Goal: Navigation & Orientation: Find specific page/section

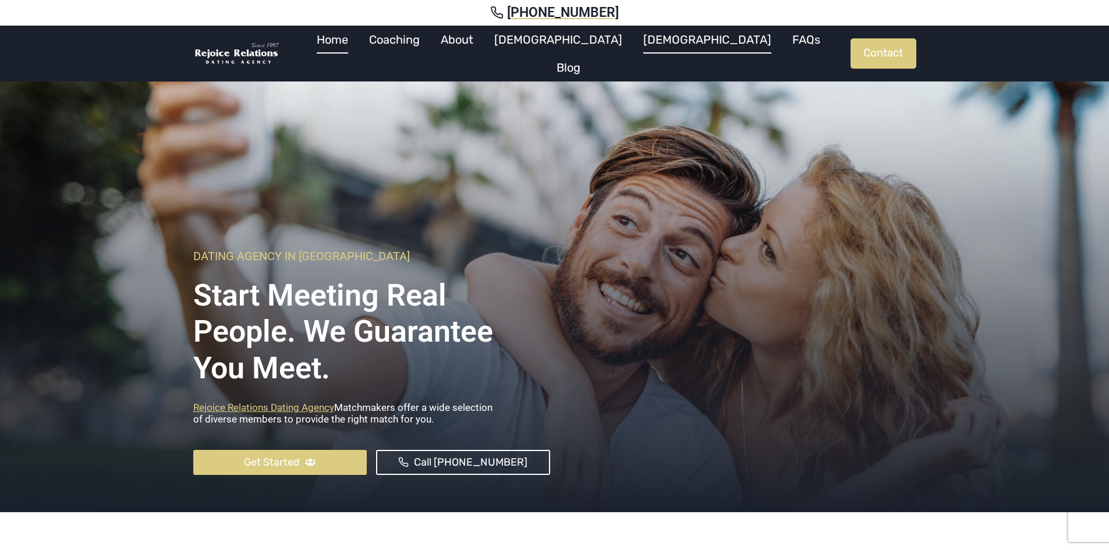
click at [639, 53] on link "[DEMOGRAPHIC_DATA]" at bounding box center [707, 40] width 149 height 28
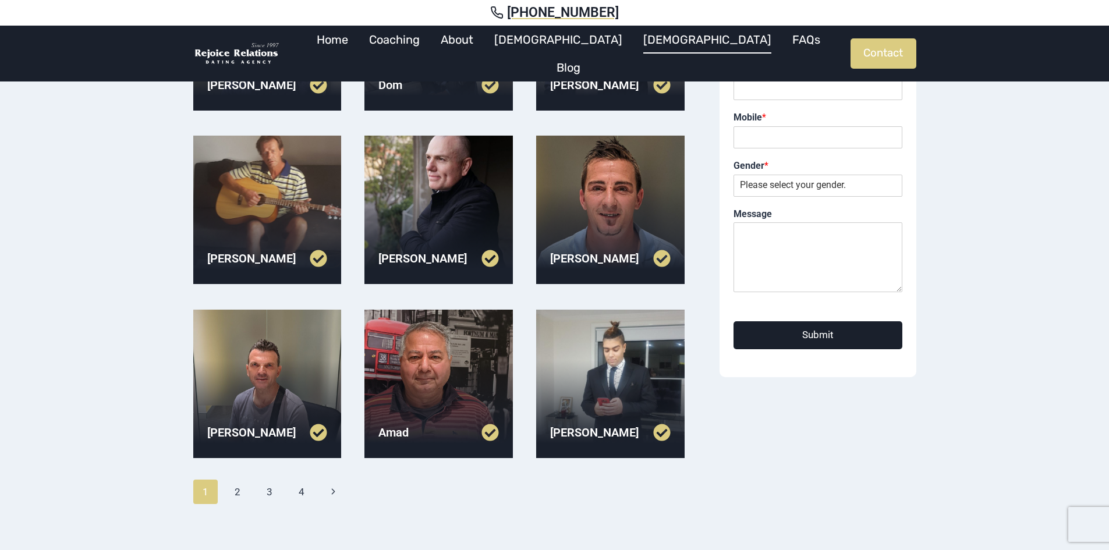
scroll to position [233, 0]
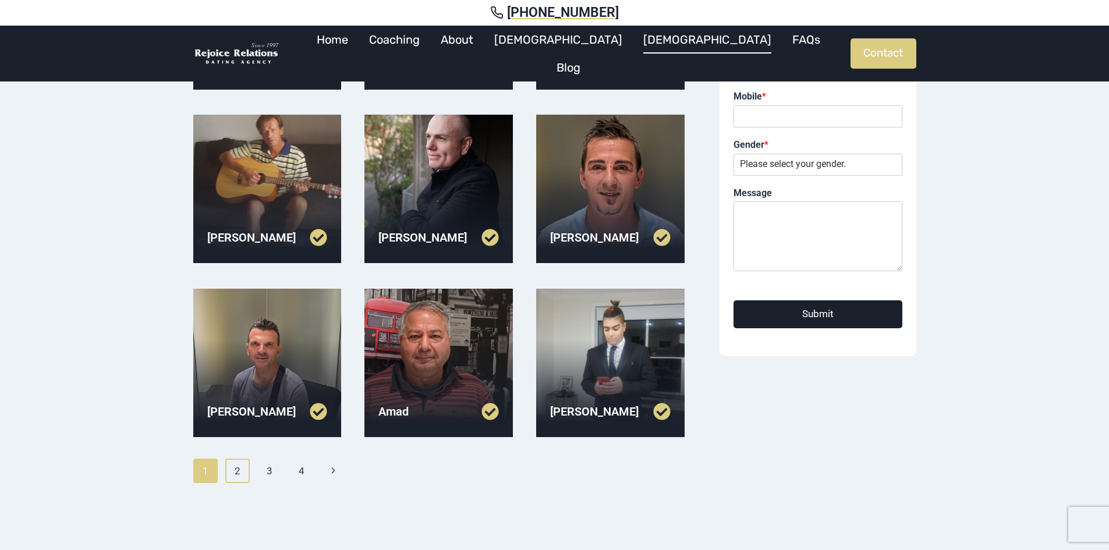
click at [237, 478] on link "2" at bounding box center [237, 471] width 25 height 24
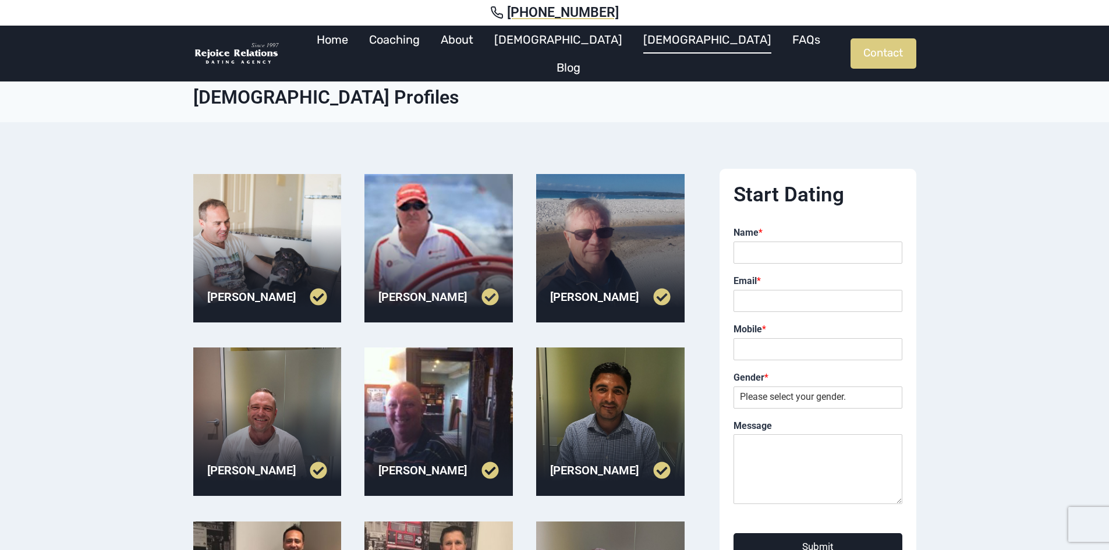
scroll to position [233, 0]
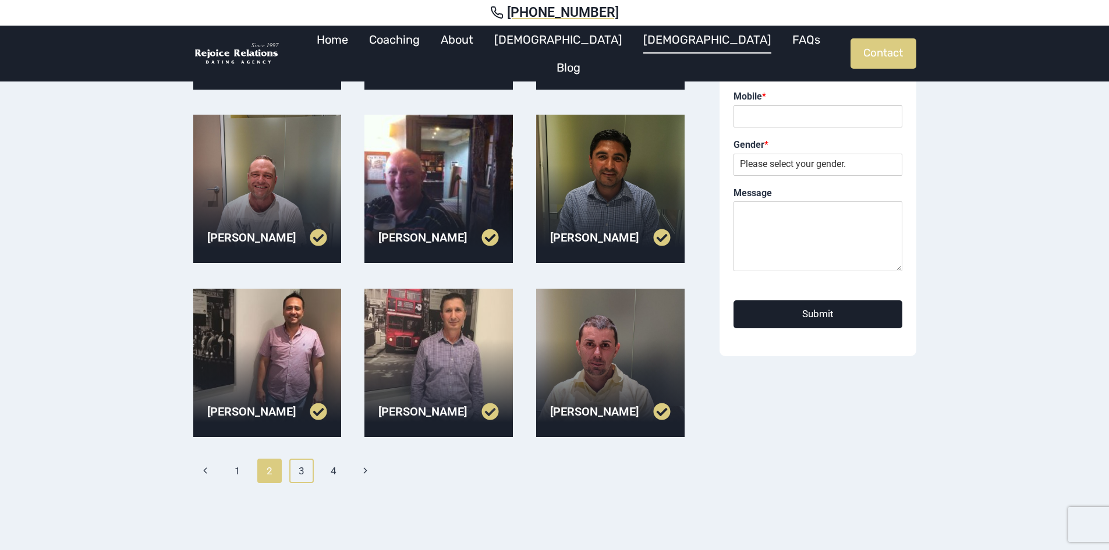
click at [300, 472] on link "3" at bounding box center [301, 471] width 25 height 24
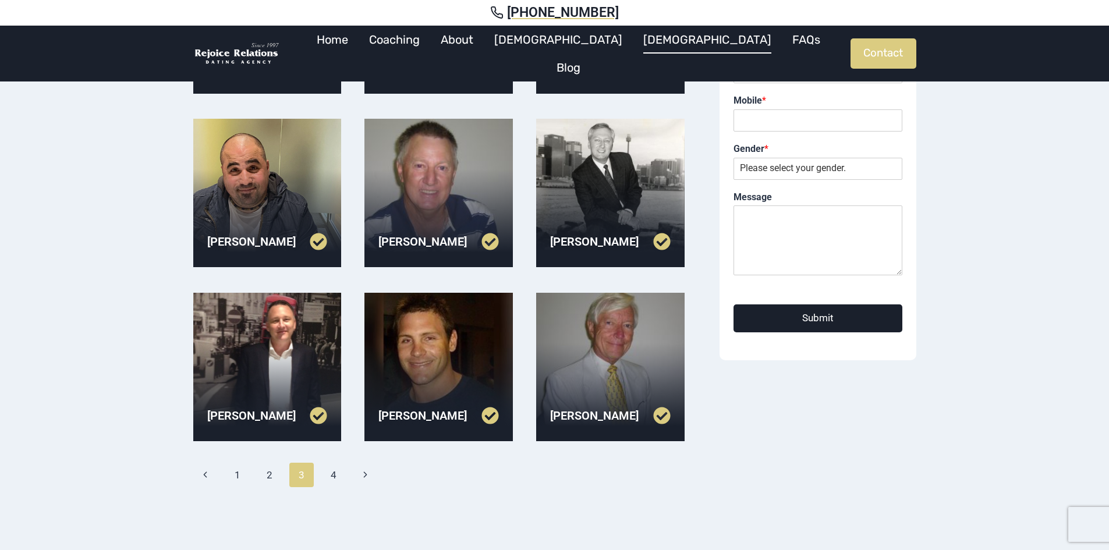
scroll to position [291, 0]
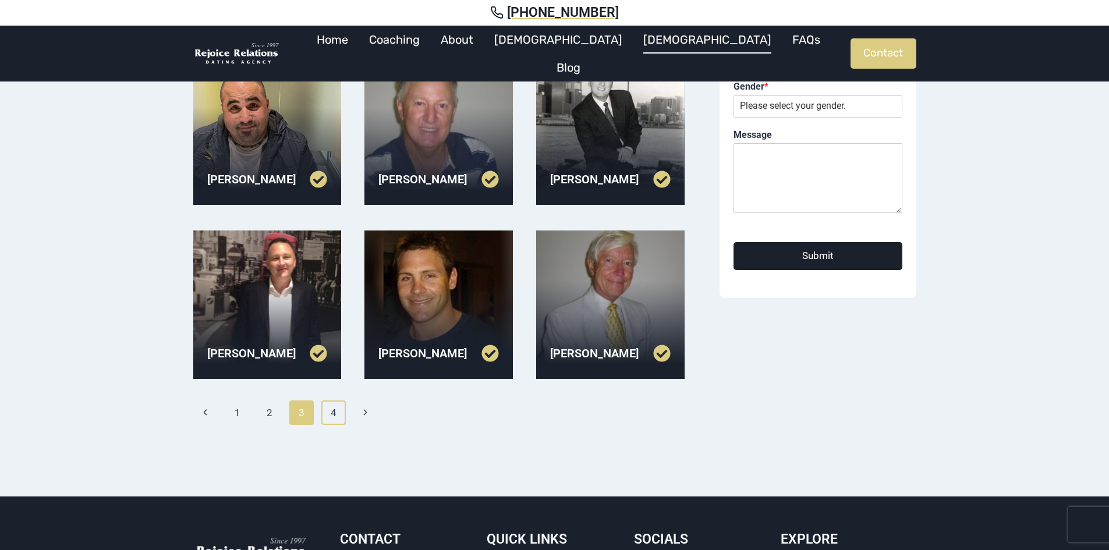
click at [337, 411] on link "4" at bounding box center [333, 413] width 25 height 24
